Goal: Find specific page/section: Find specific page/section

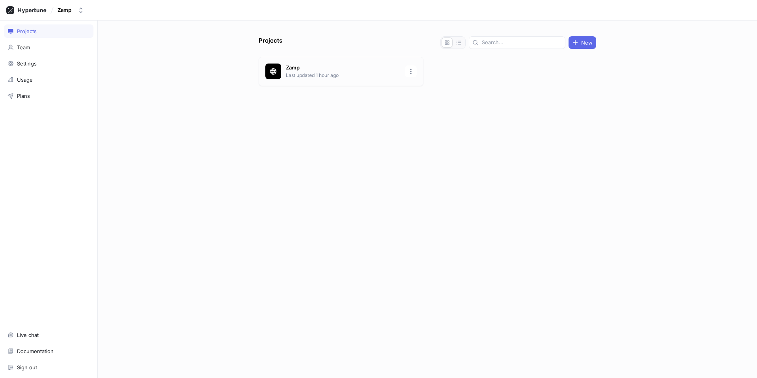
click at [339, 84] on div "Zamp Last updated 1 hour ago" at bounding box center [341, 71] width 165 height 29
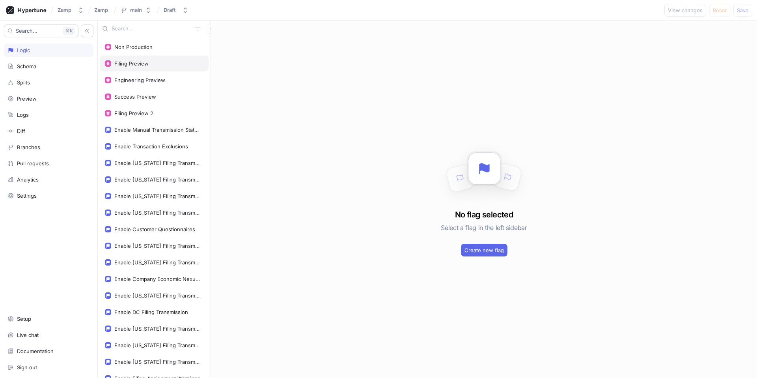
click at [151, 68] on div "Filing Preview" at bounding box center [154, 64] width 109 height 16
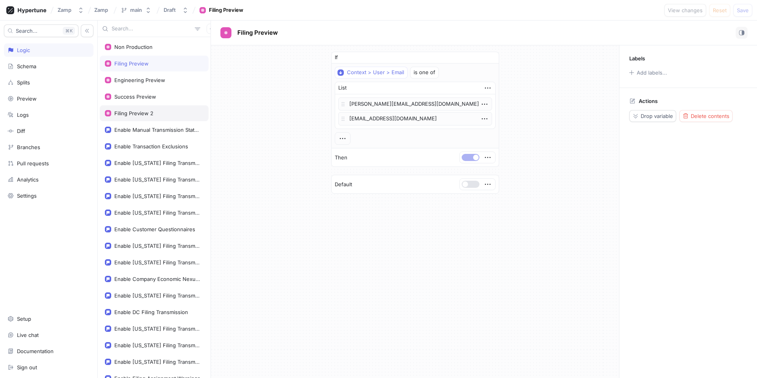
click at [138, 116] on div "Filing Preview 2" at bounding box center [154, 113] width 109 height 16
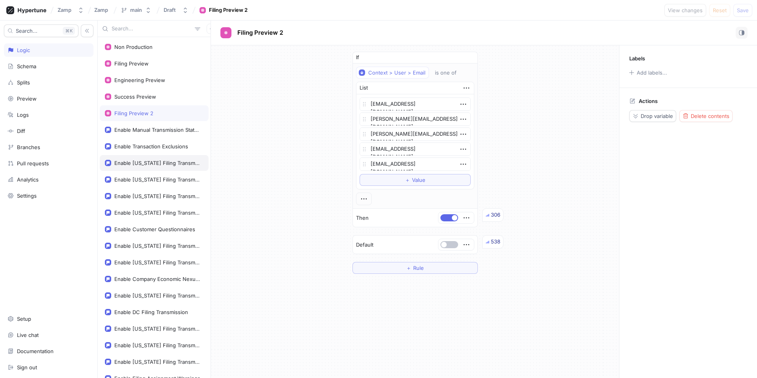
type textarea "x"
click at [141, 130] on div "Enable Manual Transmission Status Update" at bounding box center [157, 130] width 86 height 6
